Goal: Information Seeking & Learning: Learn about a topic

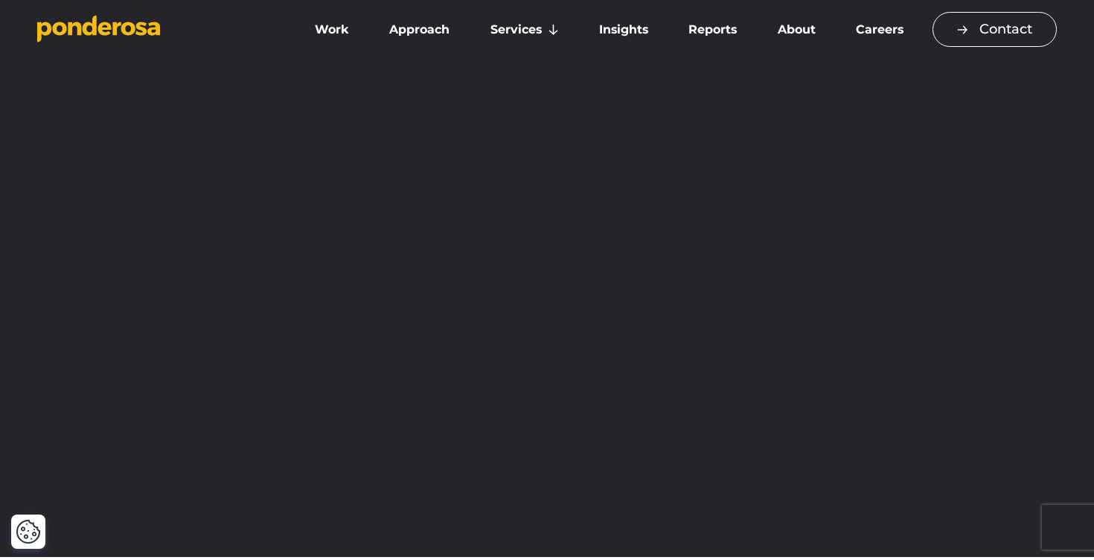
click at [944, 33] on link "Contact" at bounding box center [995, 29] width 124 height 35
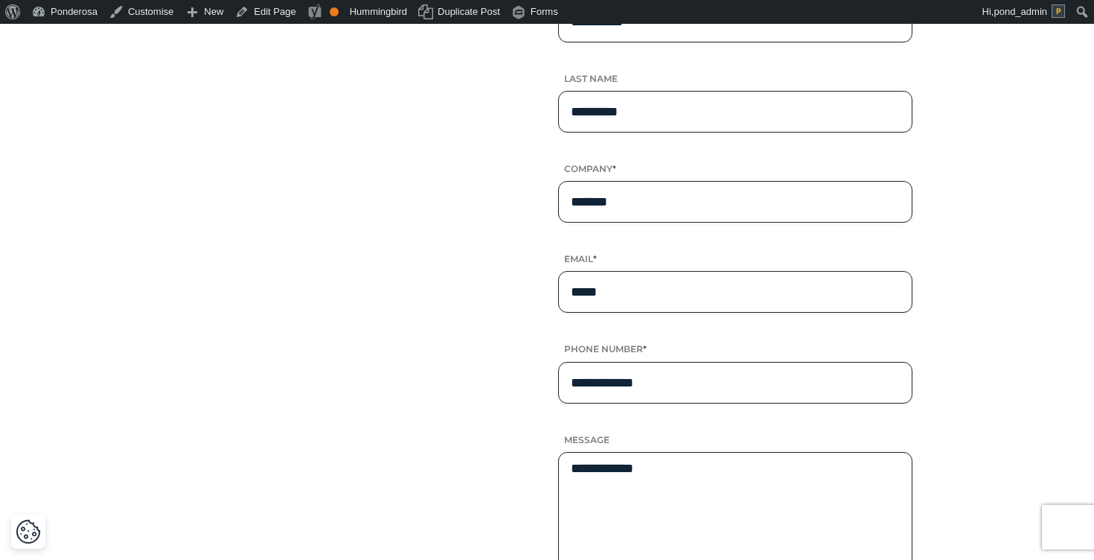
scroll to position [412, 0]
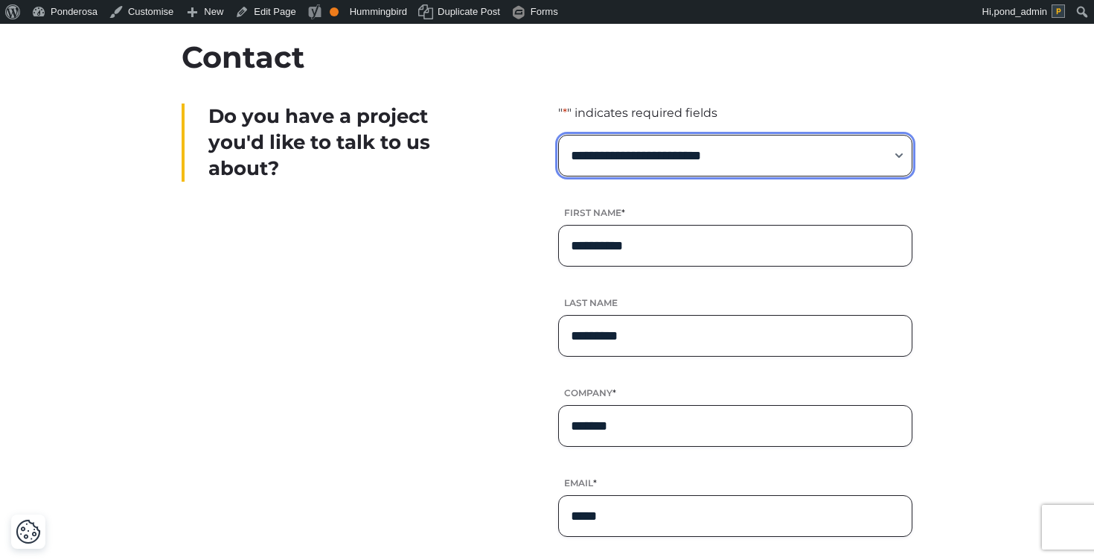
click at [697, 148] on select "**********" at bounding box center [735, 156] width 354 height 42
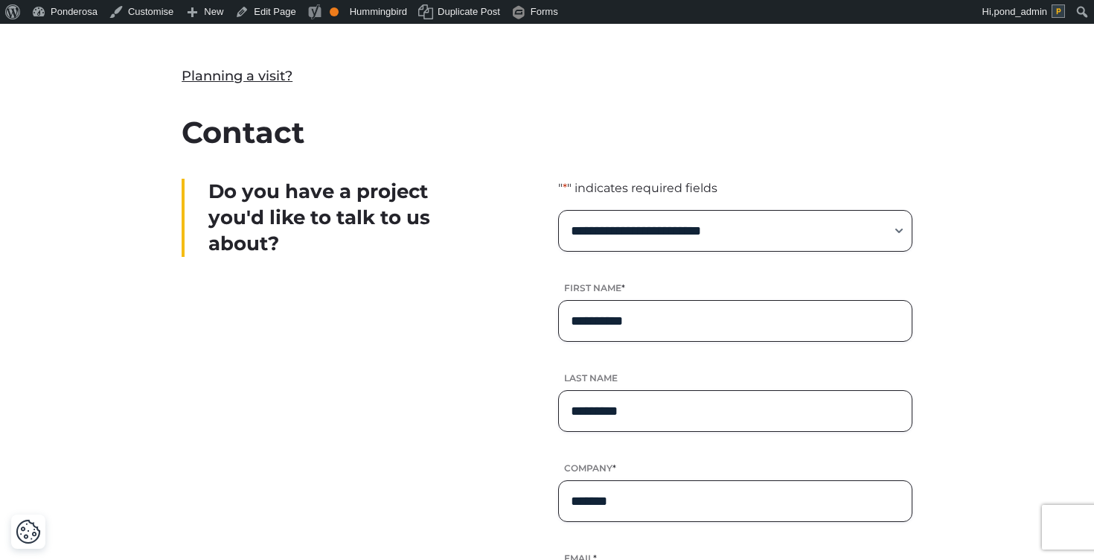
scroll to position [374, 0]
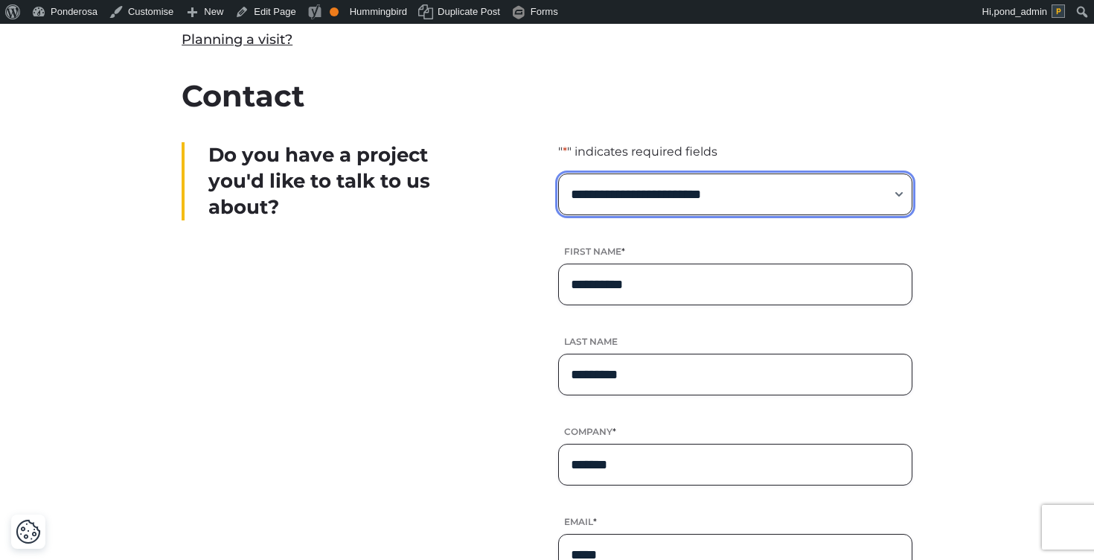
click at [708, 201] on select "**********" at bounding box center [735, 194] width 354 height 42
select select "*****"
click at [558, 173] on select "**********" at bounding box center [735, 194] width 354 height 42
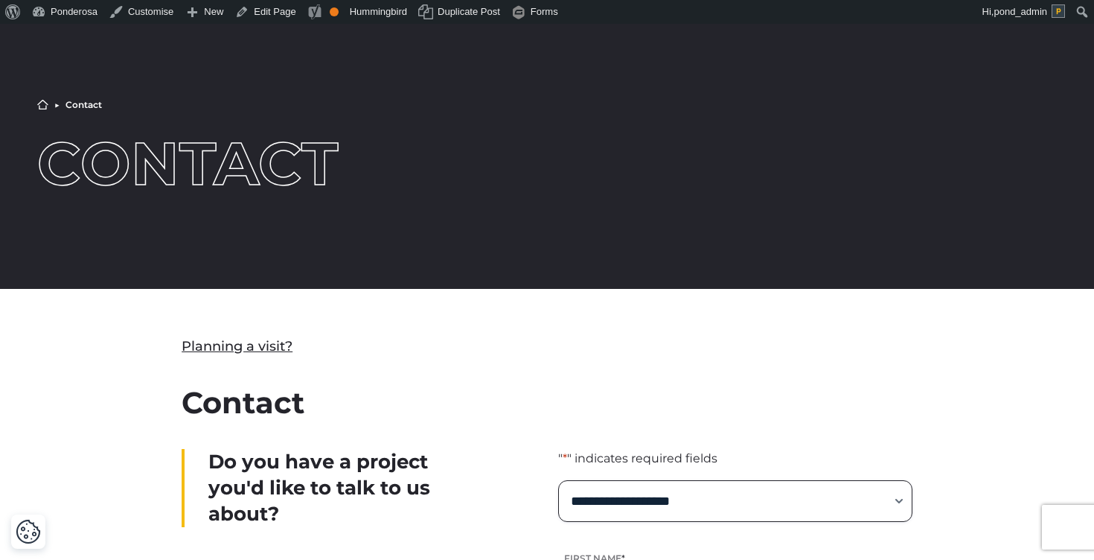
scroll to position [0, 0]
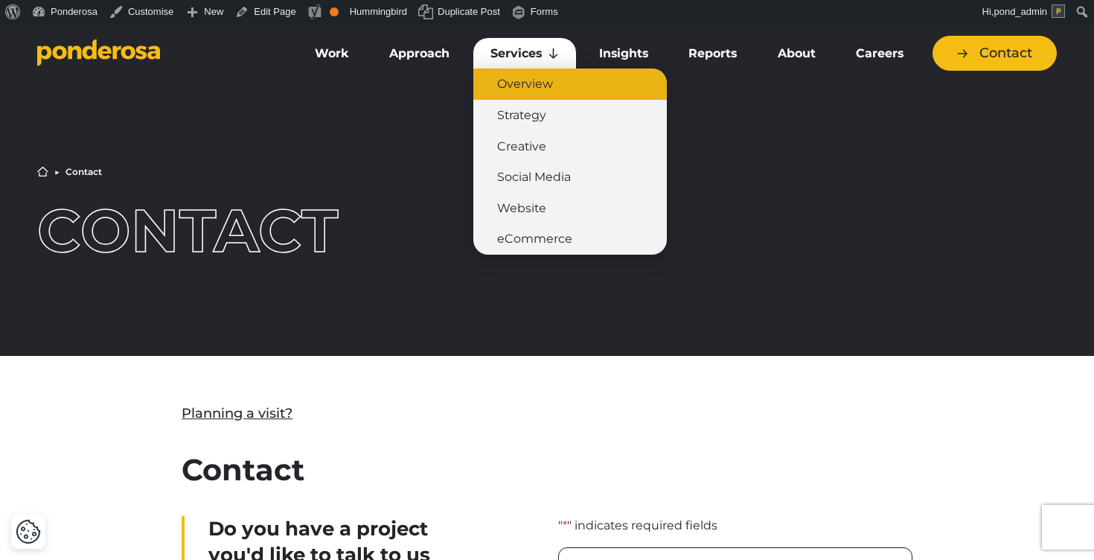
click at [535, 93] on link "Overview" at bounding box center [571, 83] width 194 height 31
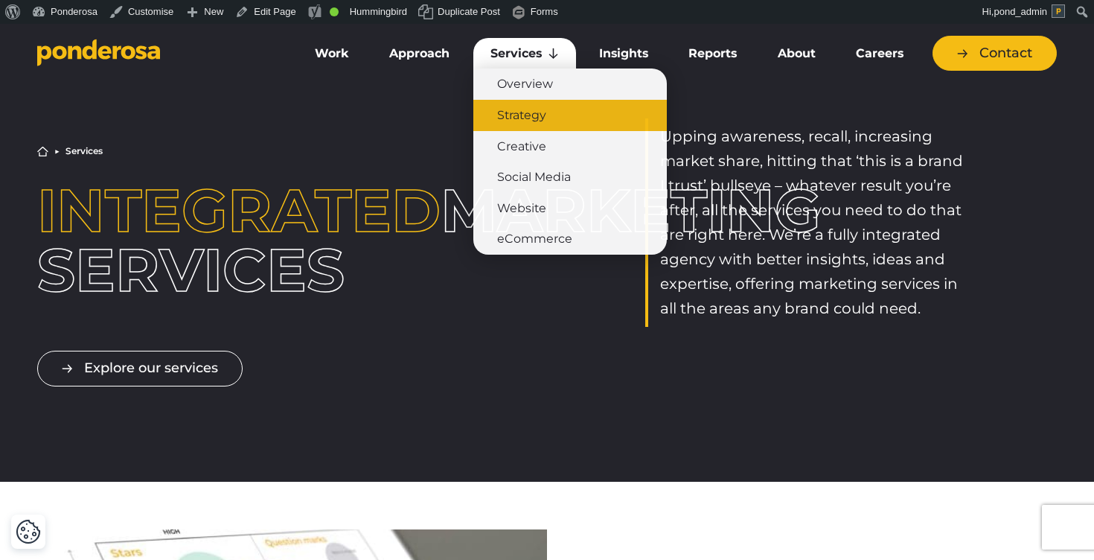
click at [517, 125] on link "Strategy" at bounding box center [571, 115] width 194 height 31
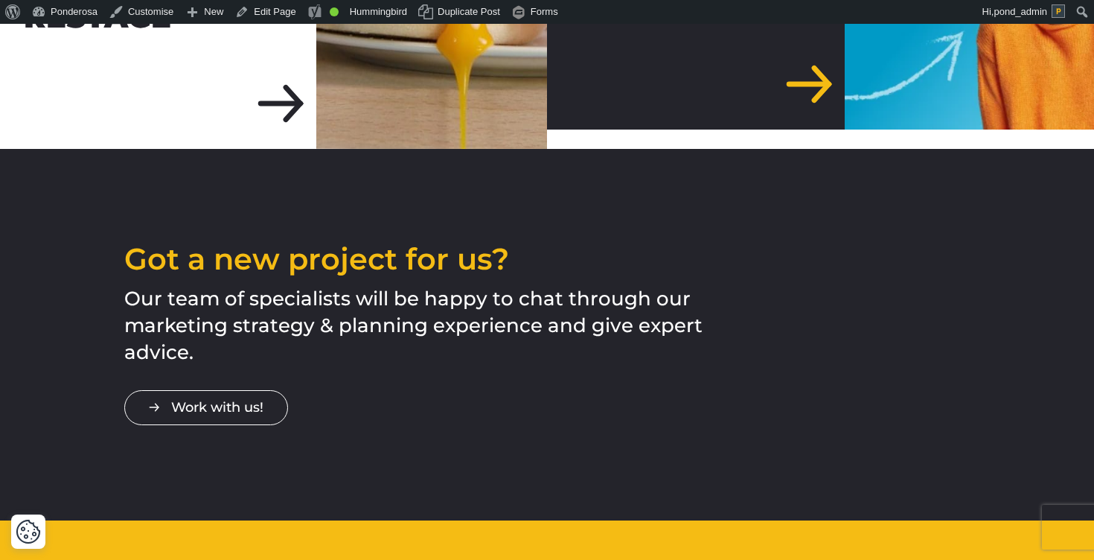
scroll to position [3659, 0]
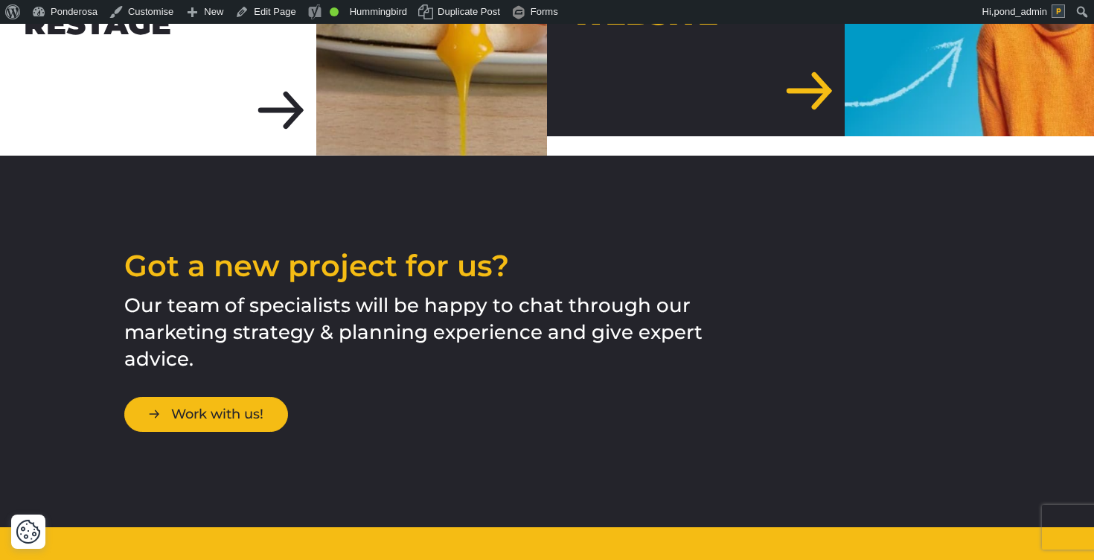
click at [228, 397] on link "Work with us!" at bounding box center [206, 414] width 164 height 35
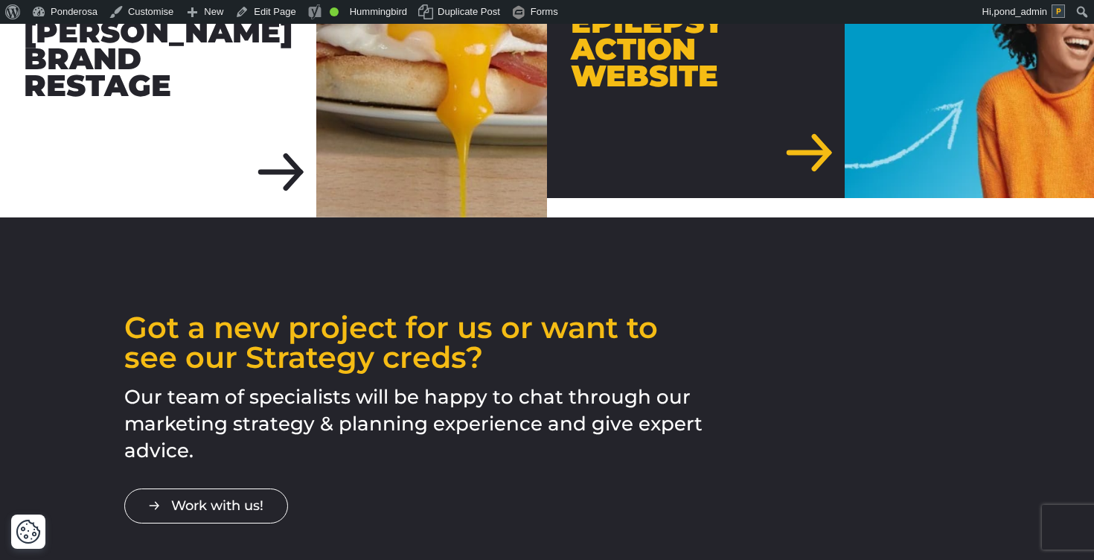
scroll to position [3595, 0]
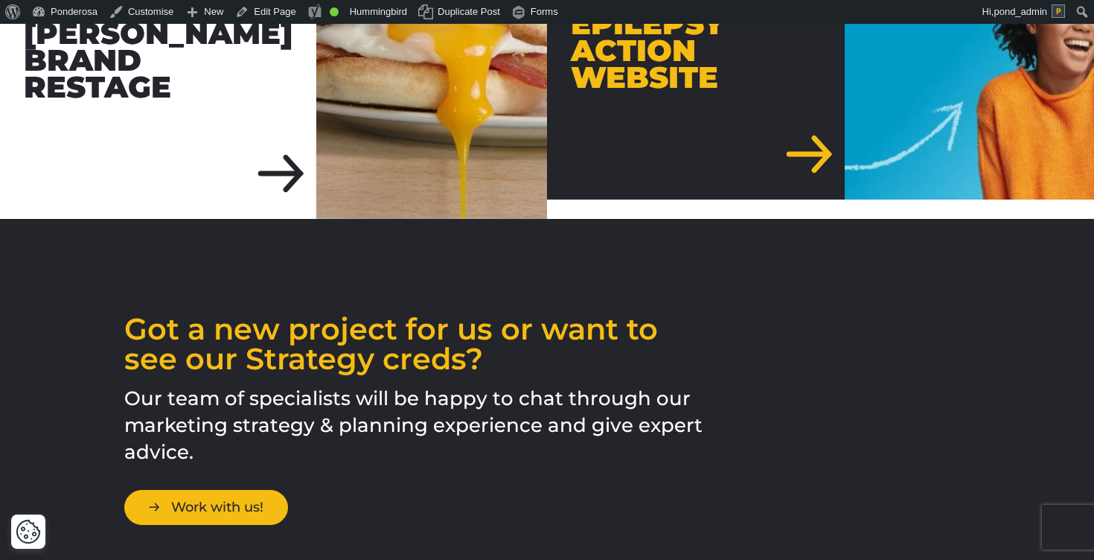
click at [240, 490] on link "Work with us!" at bounding box center [206, 507] width 164 height 35
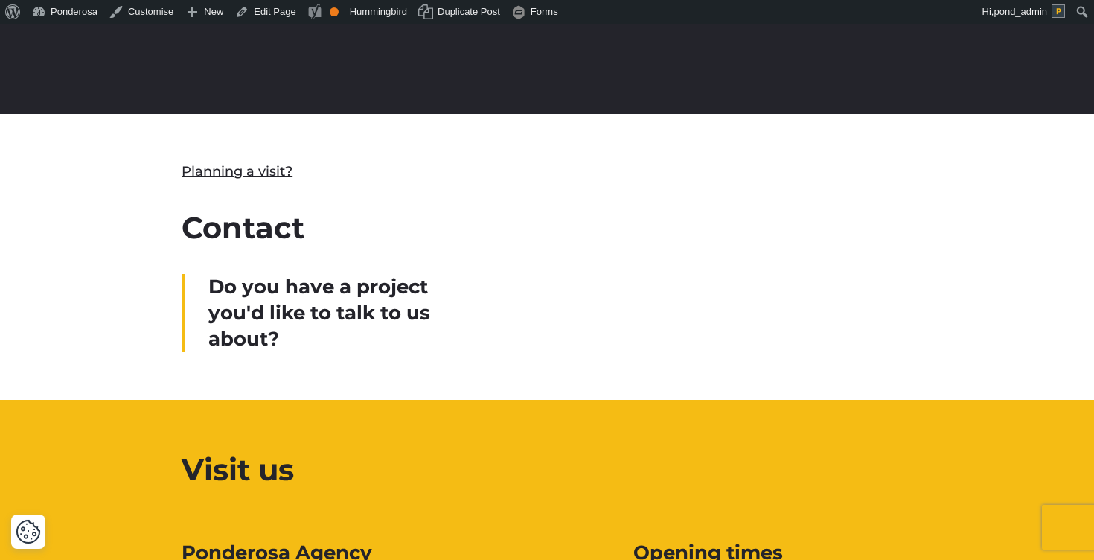
scroll to position [319, 0]
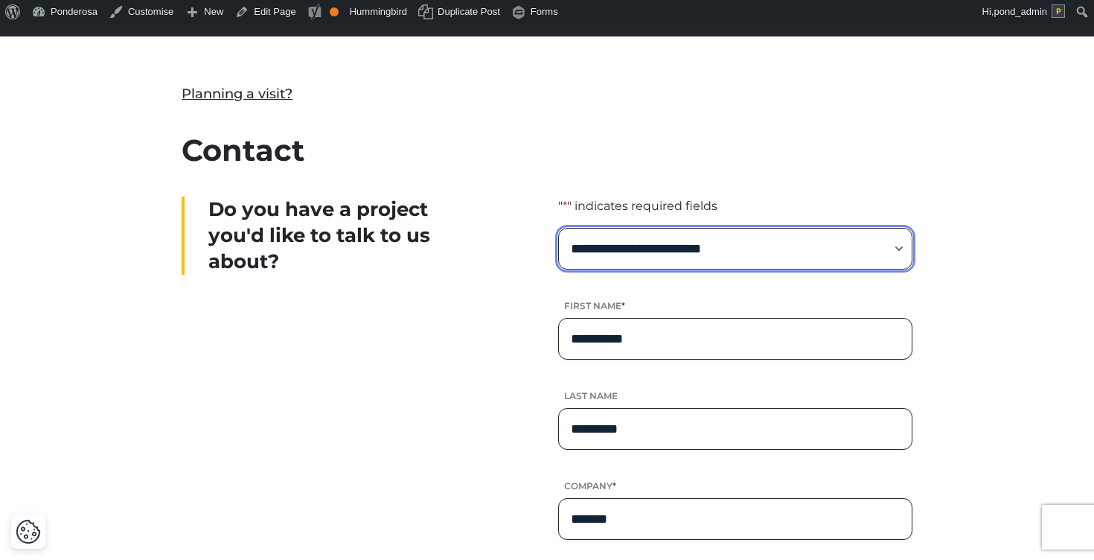
click at [715, 241] on select "**********" at bounding box center [735, 249] width 354 height 42
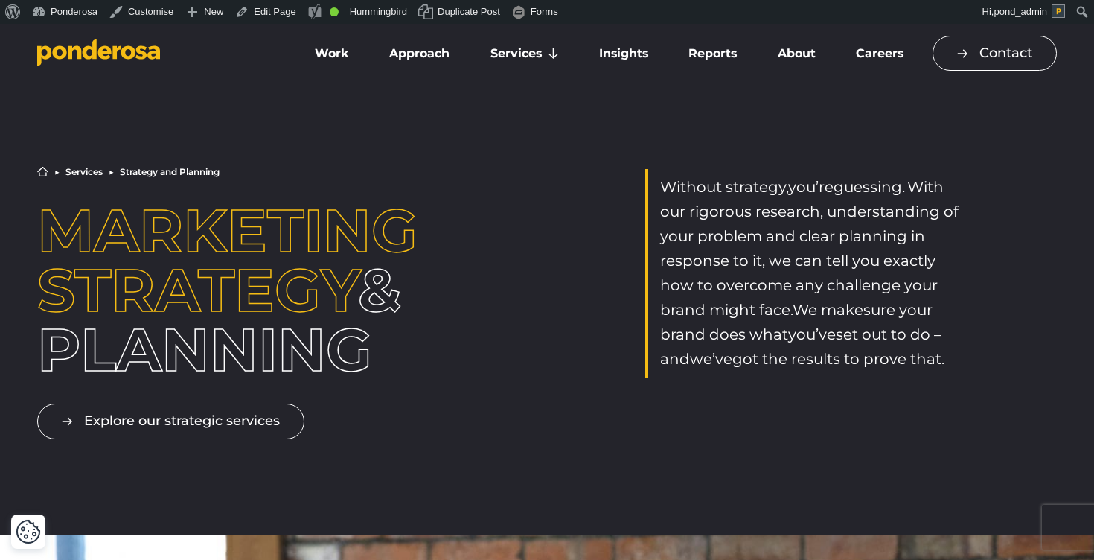
click at [969, 55] on link "Contact" at bounding box center [995, 53] width 124 height 35
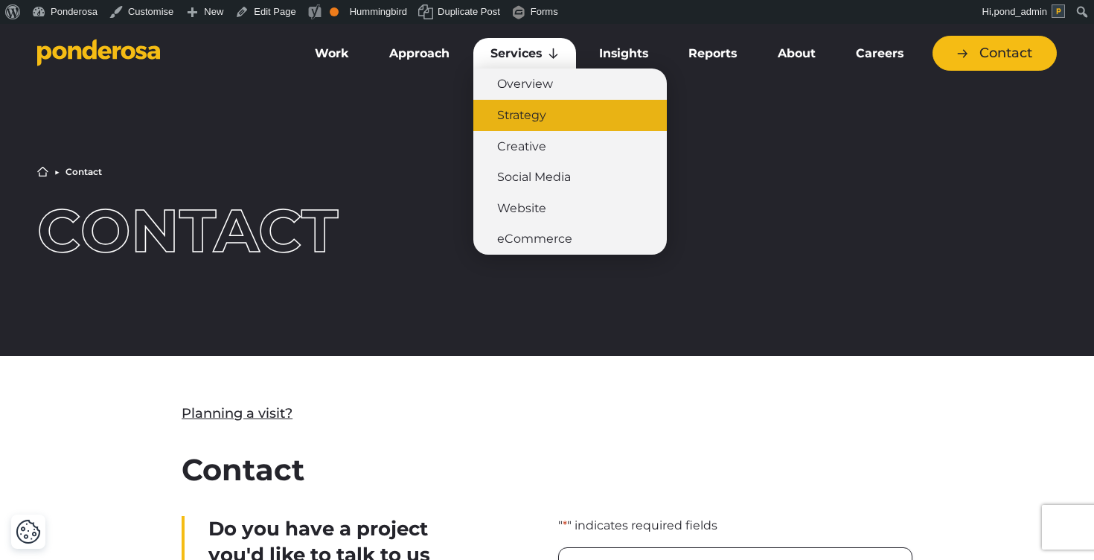
click at [523, 115] on link "Strategy" at bounding box center [571, 115] width 194 height 31
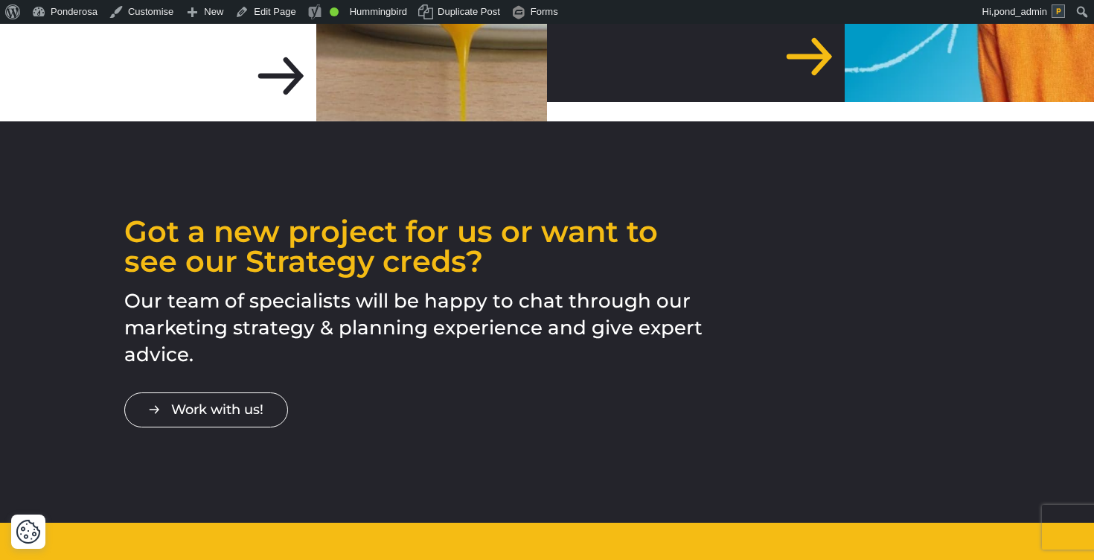
scroll to position [3691, 0]
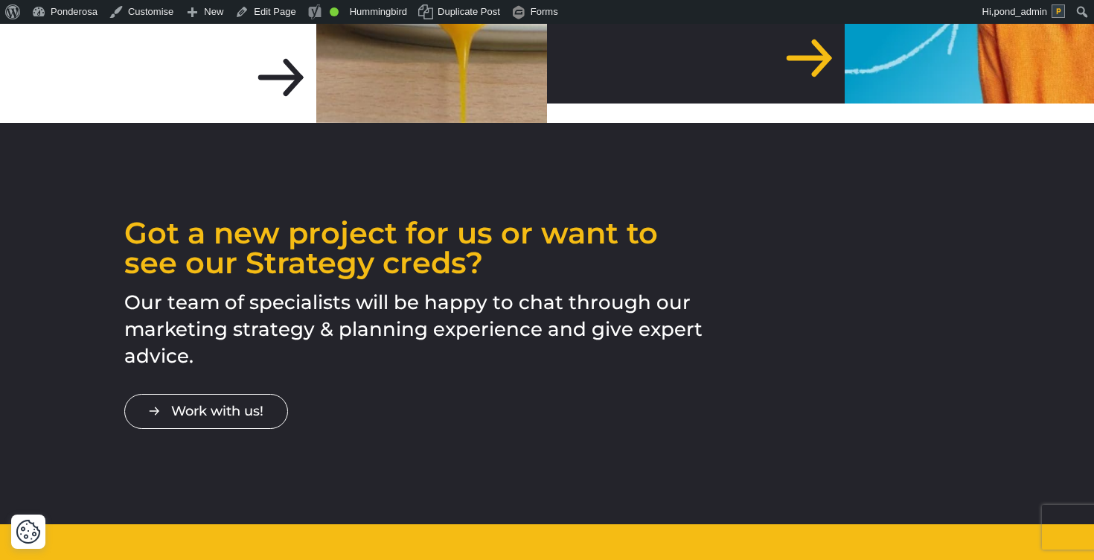
click at [168, 123] on div "Got a new project for us or want to see our Strategy creds? Our team of special…" at bounding box center [547, 323] width 1094 height 401
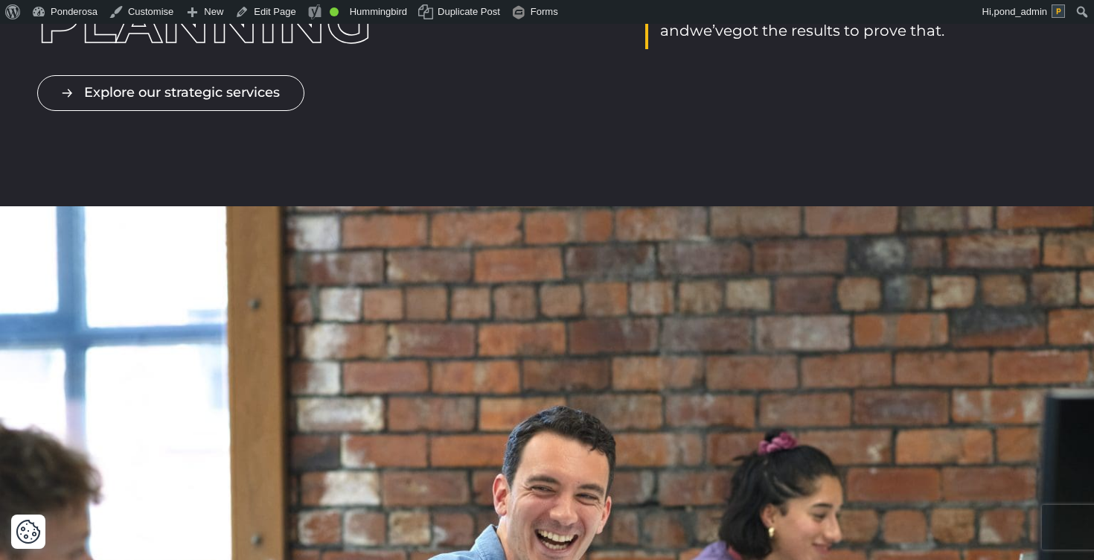
scroll to position [0, 0]
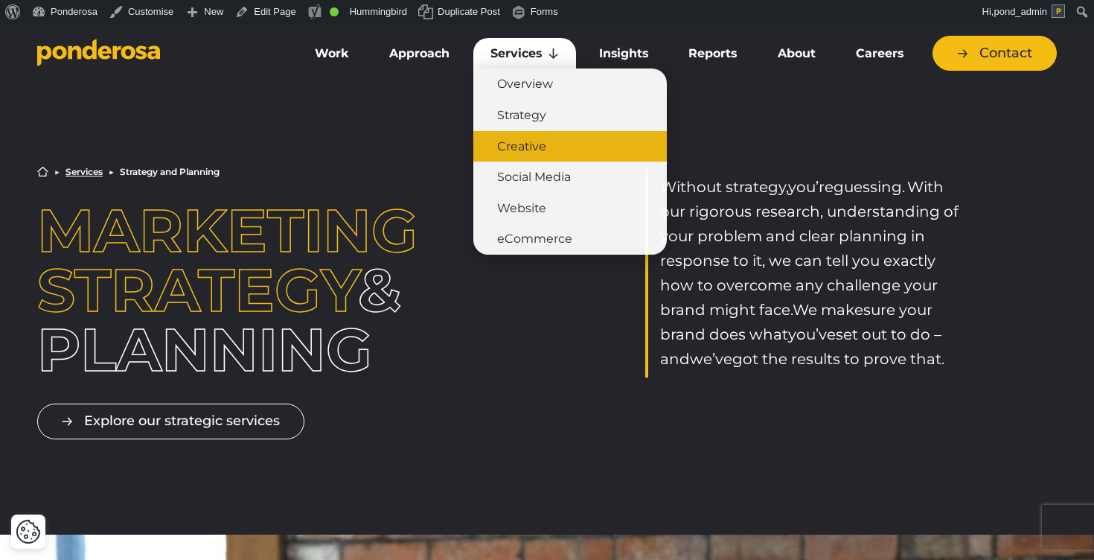
click at [523, 147] on link "Creative" at bounding box center [571, 146] width 194 height 31
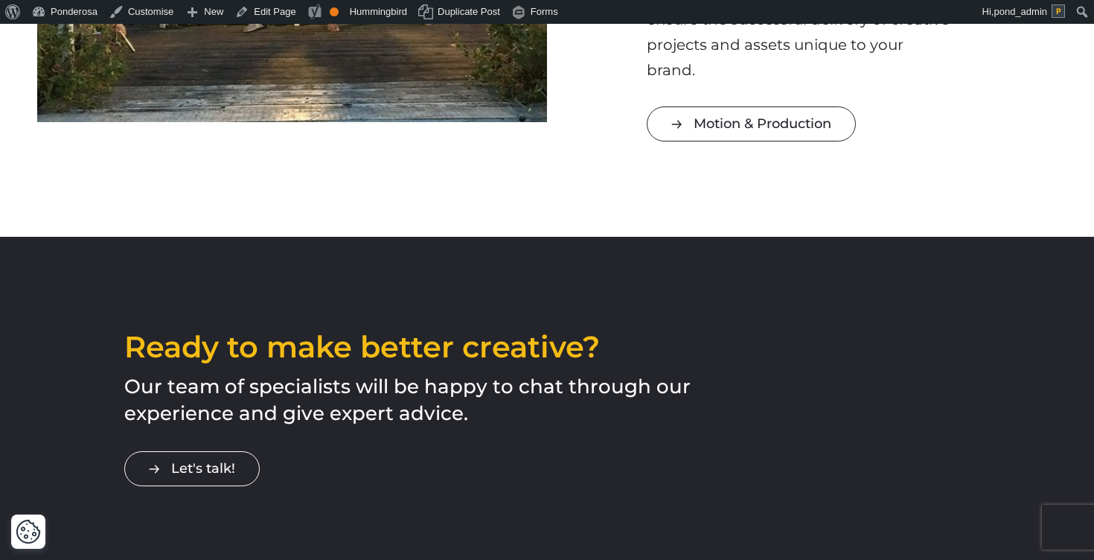
scroll to position [2258, 0]
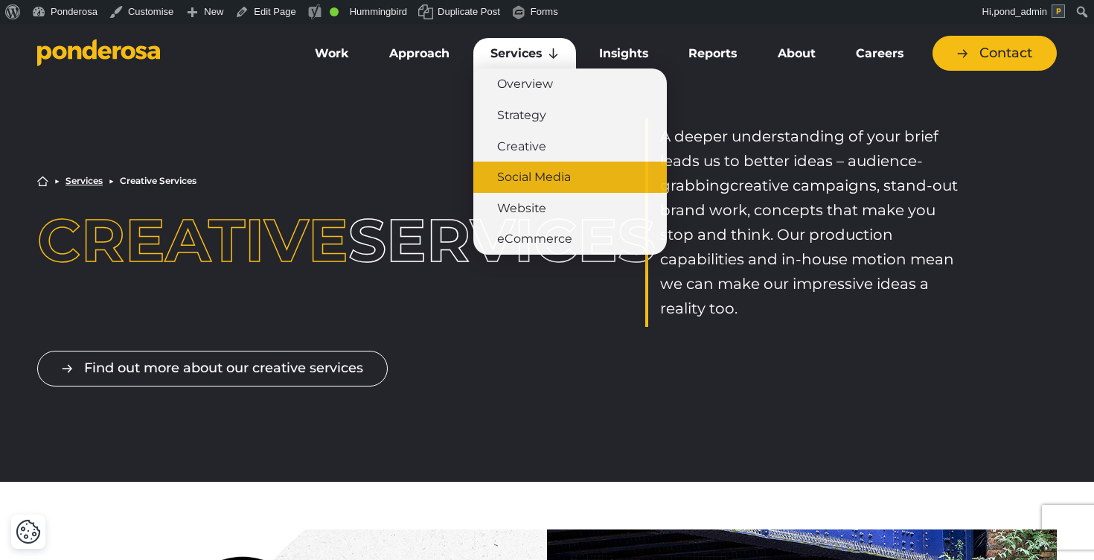
click at [514, 170] on link "Social Media" at bounding box center [571, 177] width 194 height 31
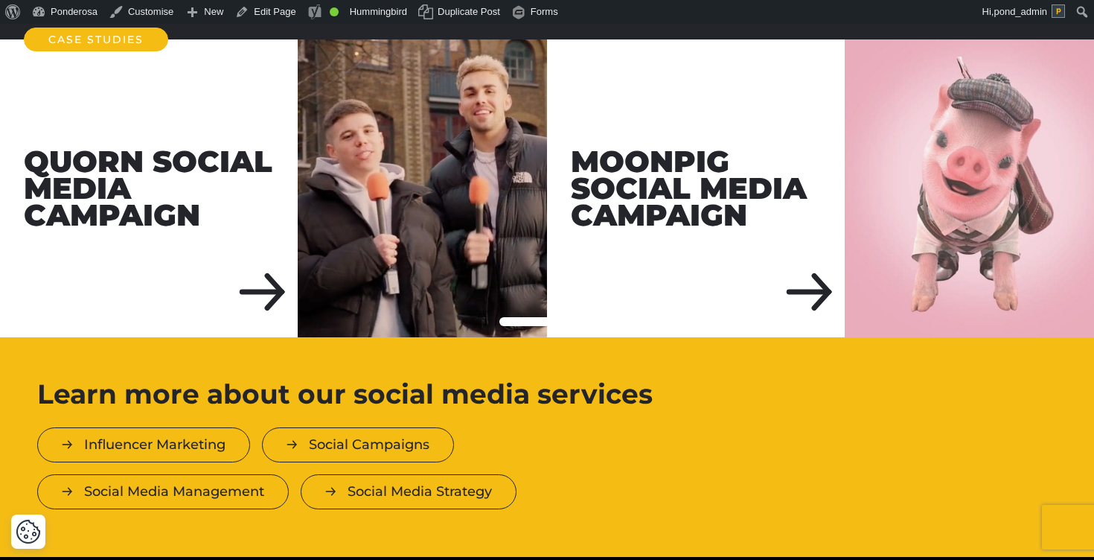
scroll to position [2005, 0]
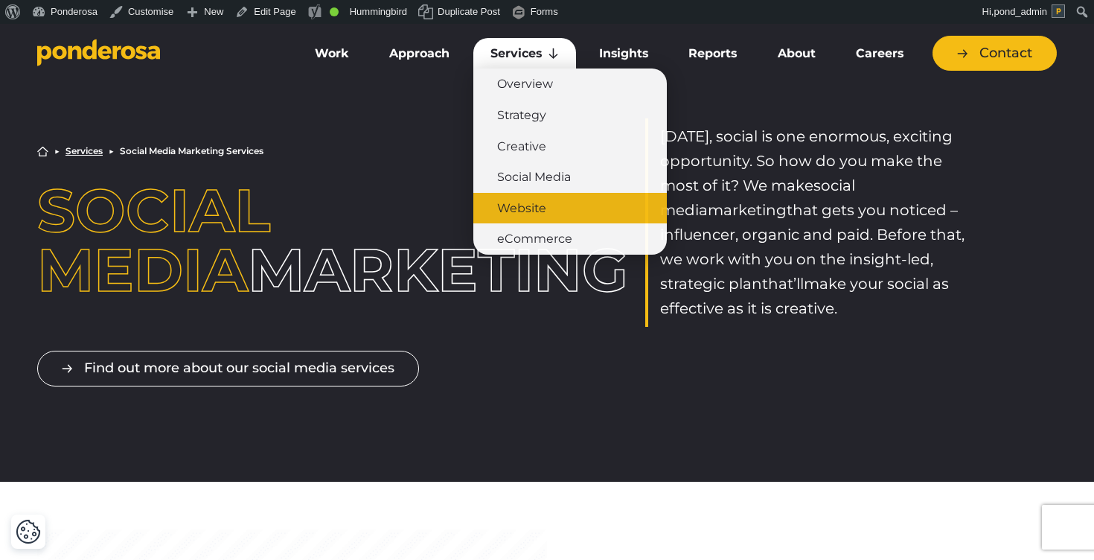
click at [540, 213] on link "Website" at bounding box center [571, 208] width 194 height 31
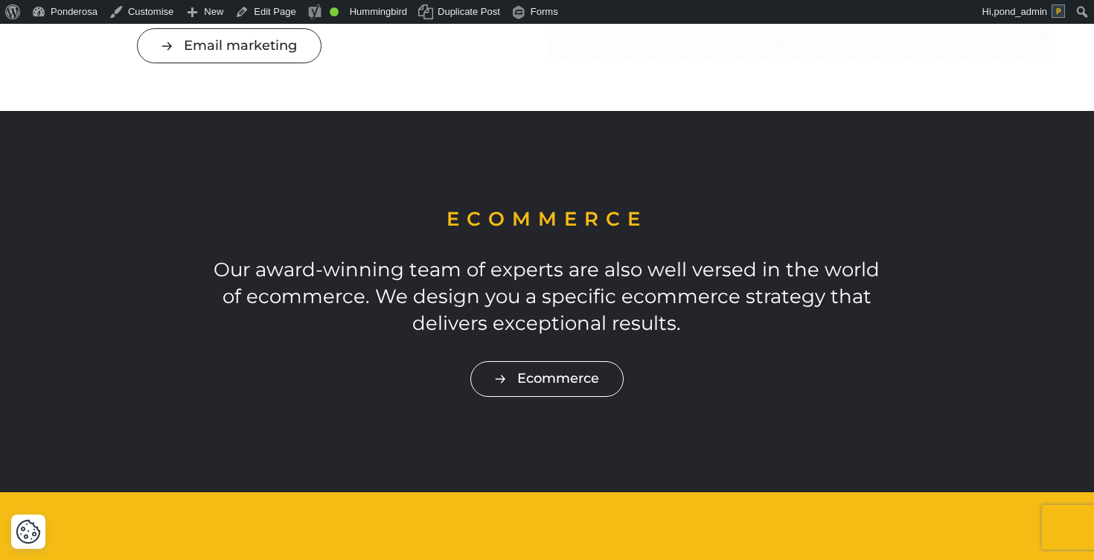
scroll to position [3772, 0]
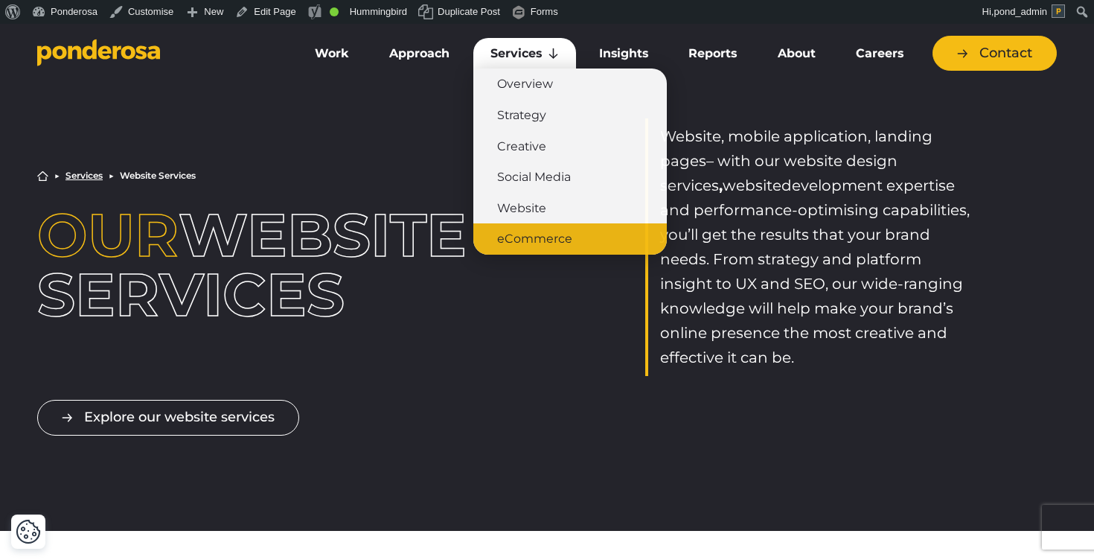
click at [533, 233] on link "eCommerce" at bounding box center [571, 238] width 194 height 31
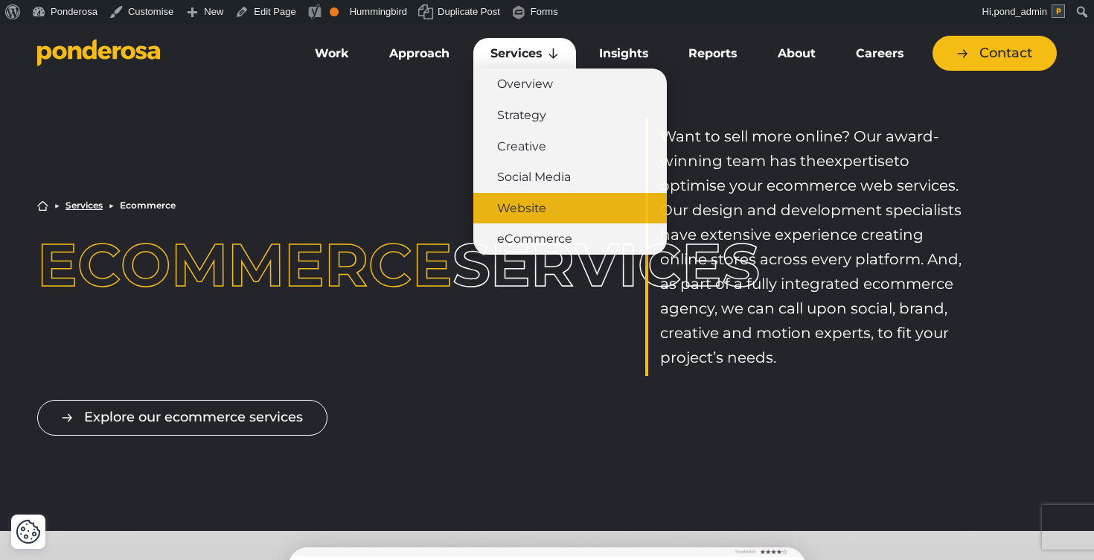
click at [531, 216] on link "Website" at bounding box center [571, 208] width 194 height 31
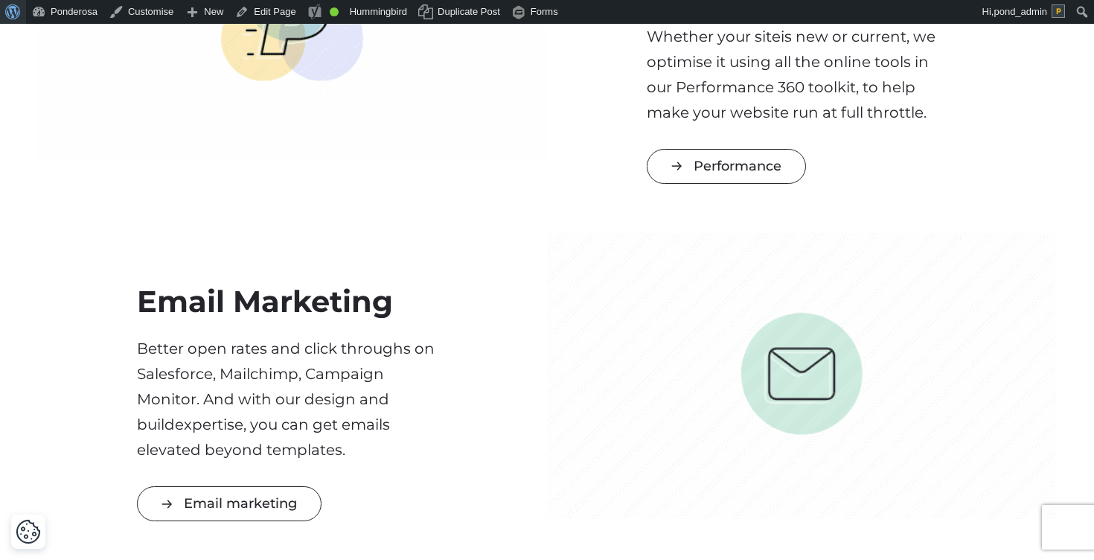
scroll to position [2903, 0]
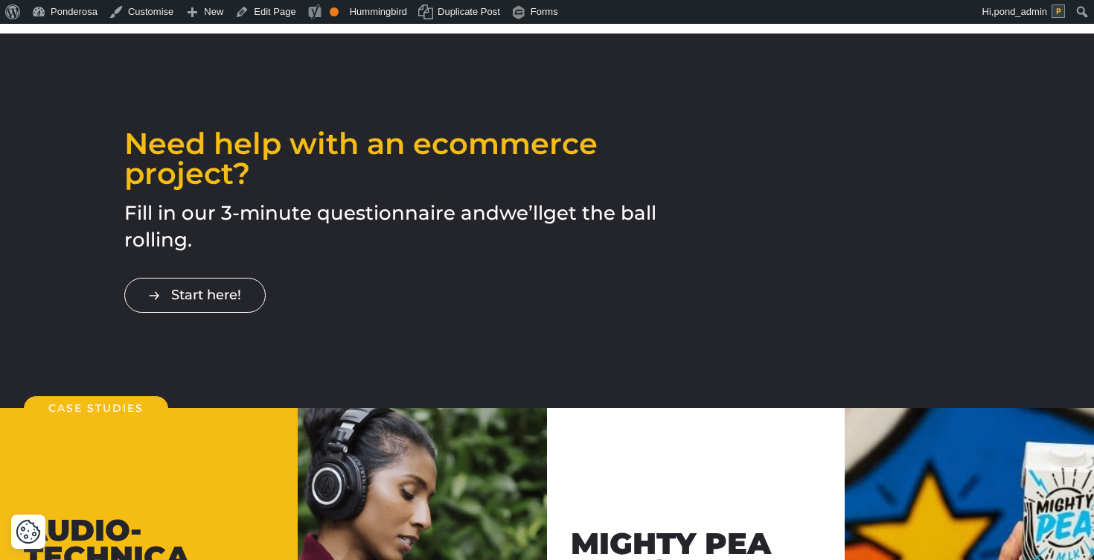
scroll to position [2106, 0]
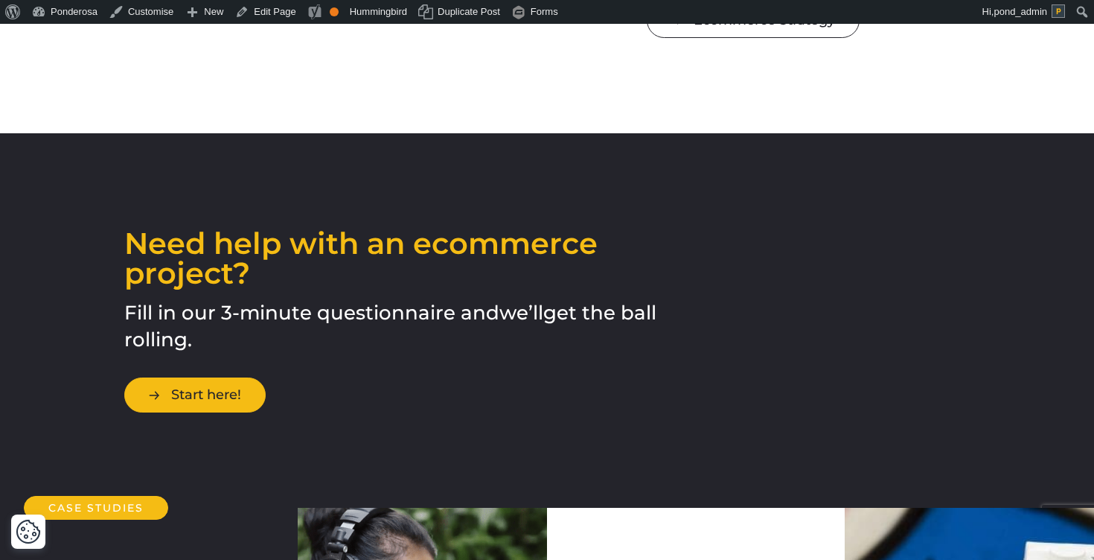
click at [230, 377] on link "Start here!" at bounding box center [194, 394] width 141 height 35
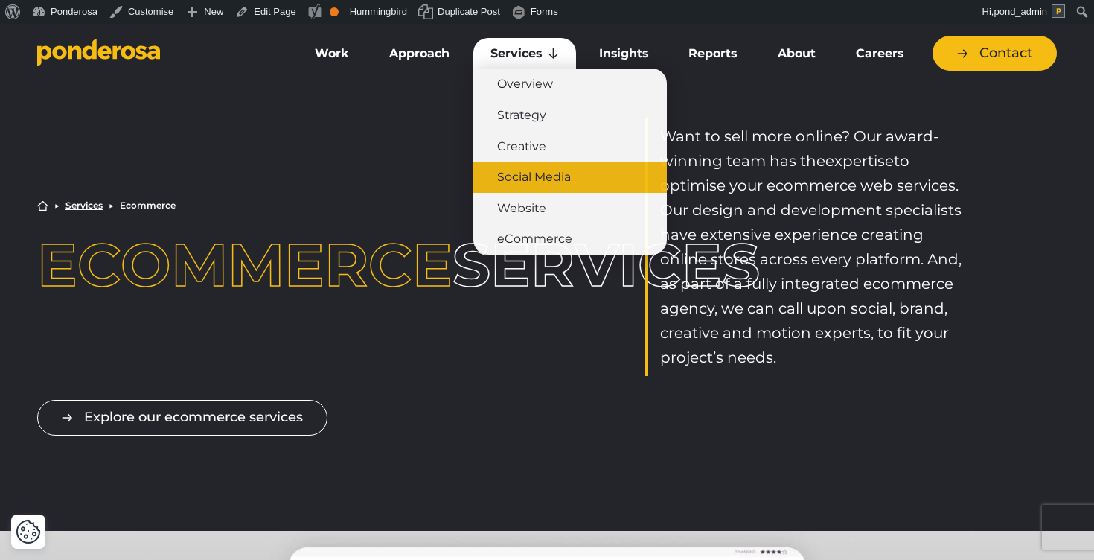
click at [535, 172] on link "Social Media" at bounding box center [571, 177] width 194 height 31
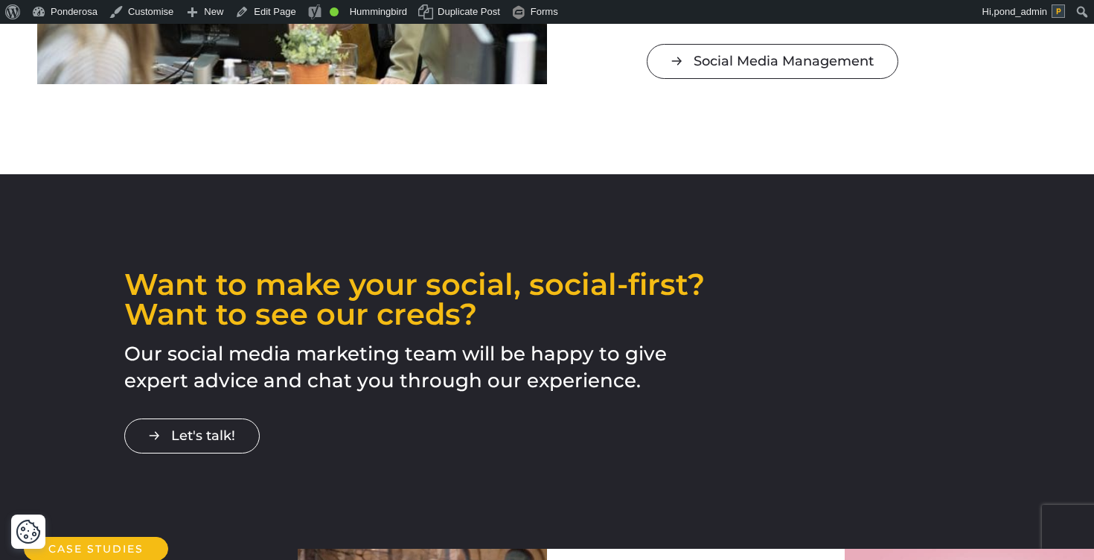
scroll to position [1936, 0]
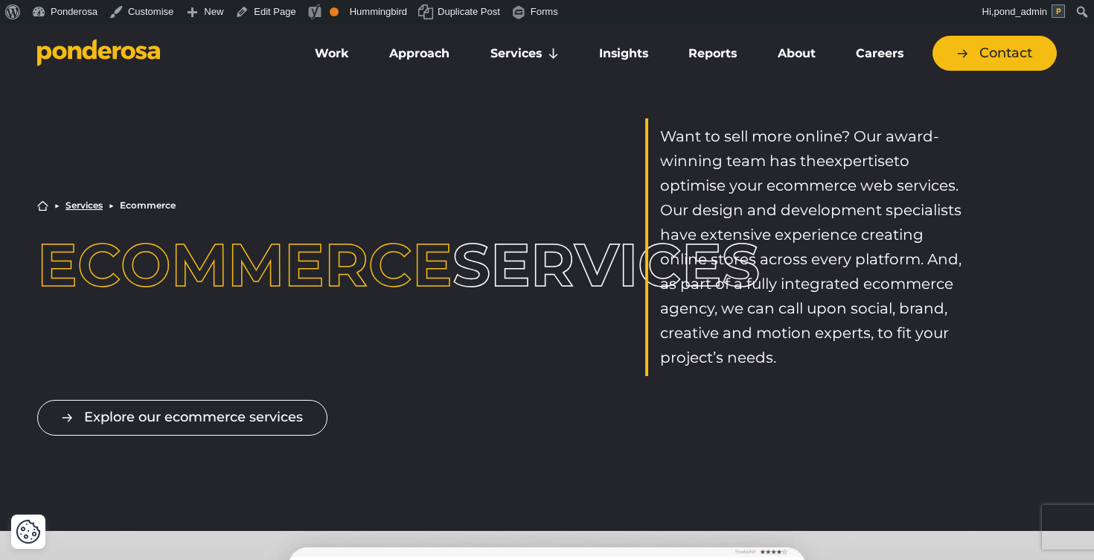
click at [107, 58] on icon "Go to homepage" at bounding box center [104, 51] width 13 height 13
